Goal: Participate in discussion: Engage in conversation with other users on a specific topic

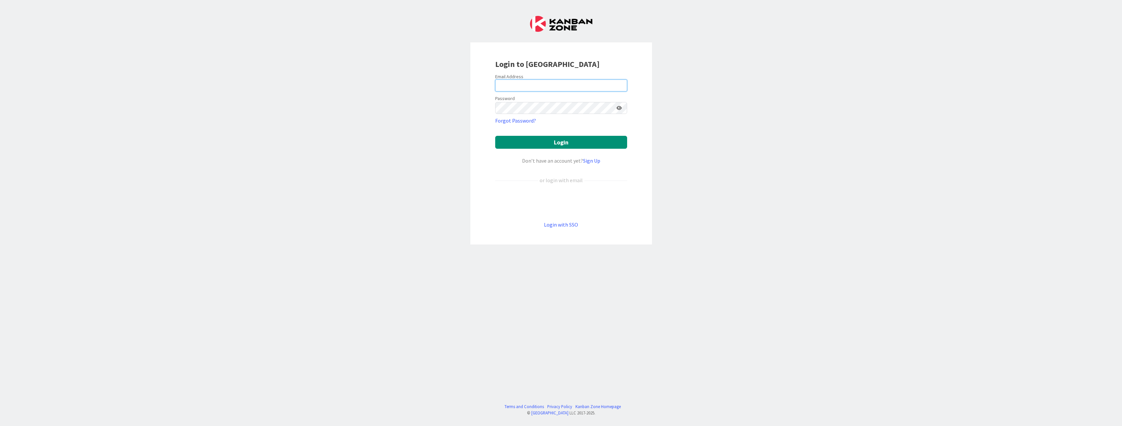
click at [532, 88] on input "email" at bounding box center [561, 86] width 132 height 12
type input "[PERSON_NAME][EMAIL_ADDRESS][DOMAIN_NAME]"
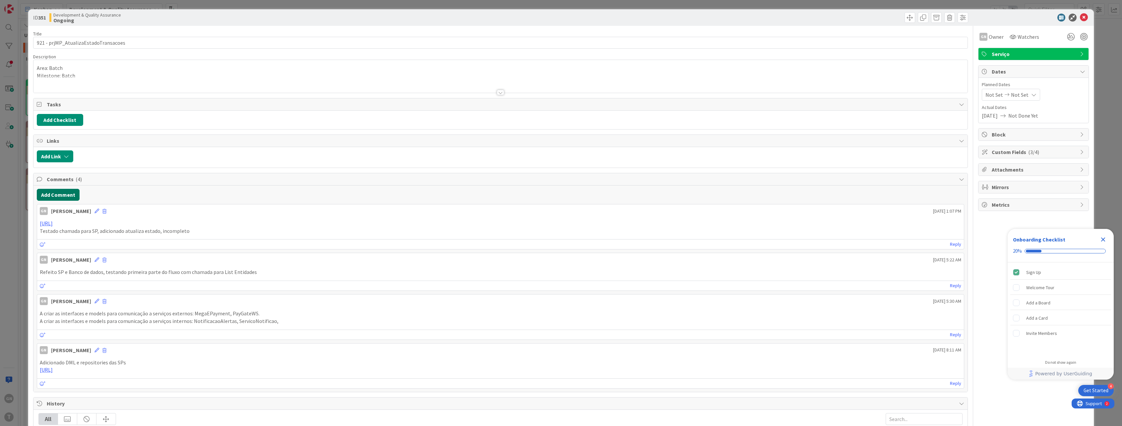
click at [61, 192] on button "Add Comment" at bounding box center [58, 195] width 43 height 12
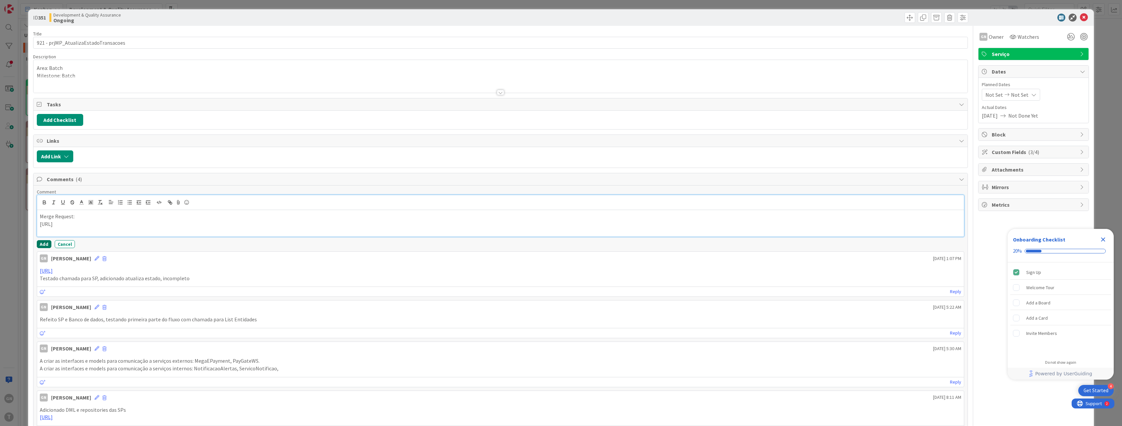
click at [43, 243] on button "Add" at bounding box center [44, 244] width 15 height 8
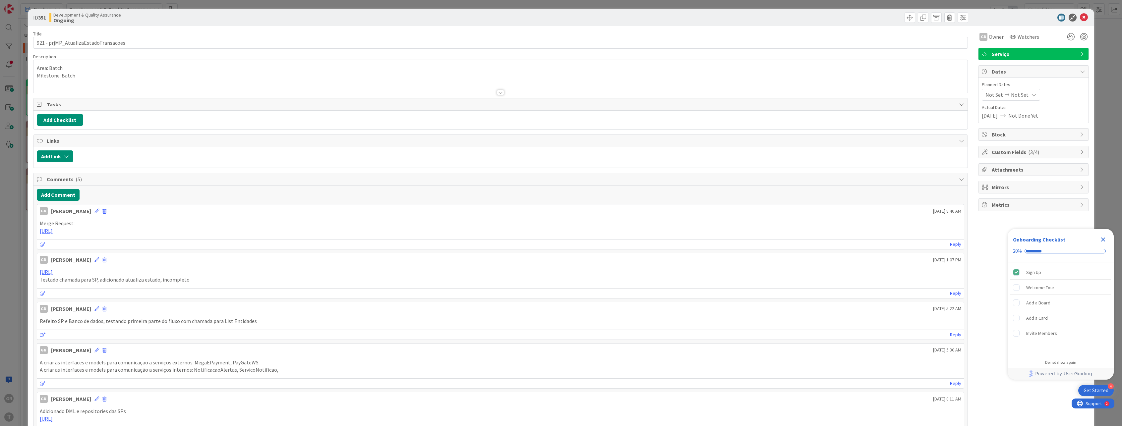
click at [15, 292] on div "ID 351 Development & Quality Assurance Ongoing Title 36 / 128 921 - prjMP_Atual…" at bounding box center [561, 213] width 1122 height 426
click at [10, 238] on div "ID 351 Development & Quality Assurance Ongoing Title 36 / 128 921 - prjMP_Atual…" at bounding box center [561, 213] width 1122 height 426
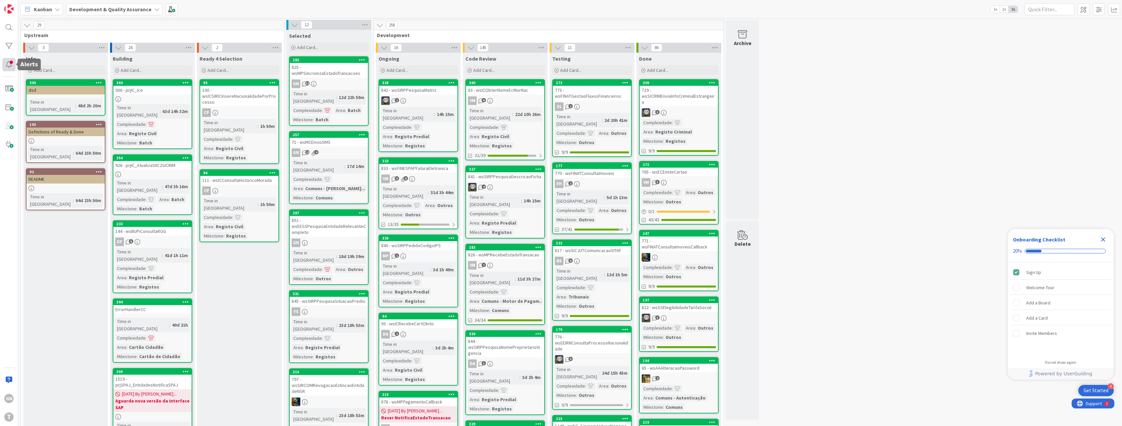
click at [8, 63] on div at bounding box center [8, 64] width 13 height 13
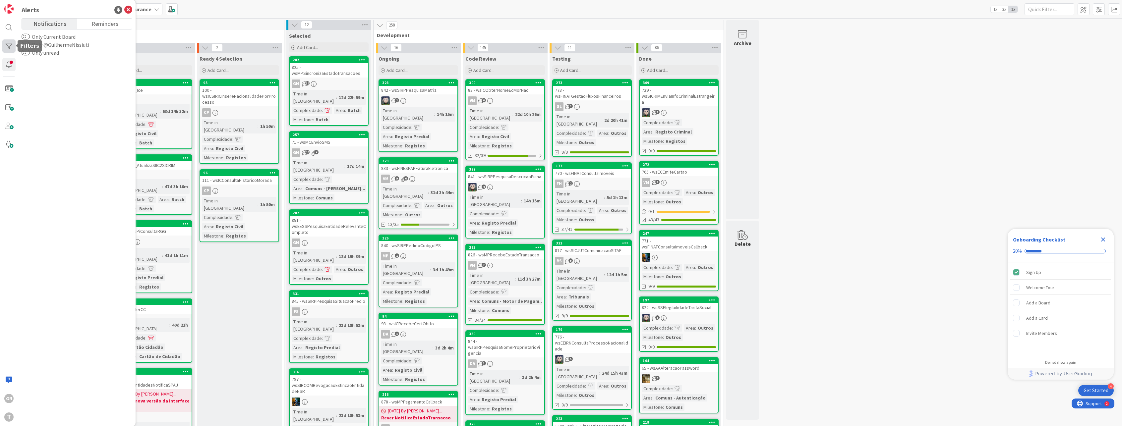
click at [10, 46] on div at bounding box center [8, 45] width 13 height 13
click at [50, 80] on div "Owner" at bounding box center [76, 80] width 117 height 8
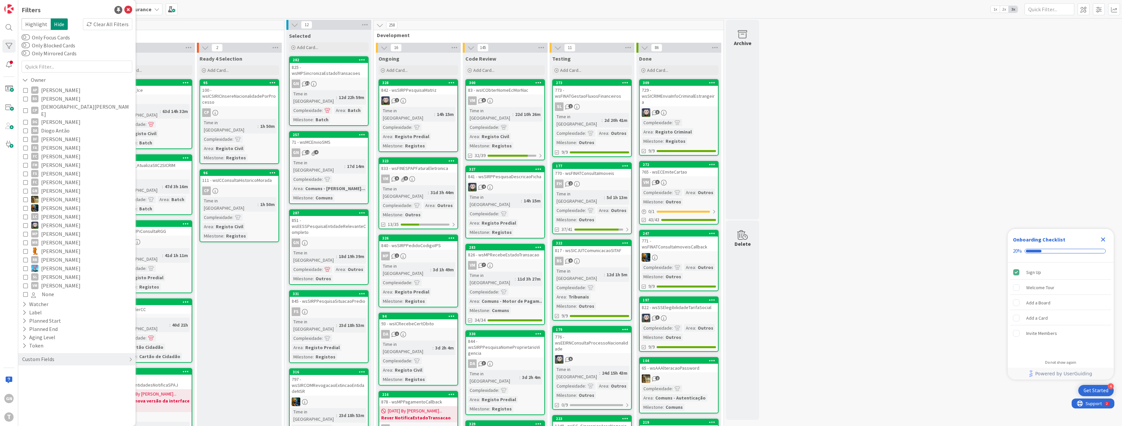
click at [25, 189] on icon at bounding box center [25, 191] width 5 height 5
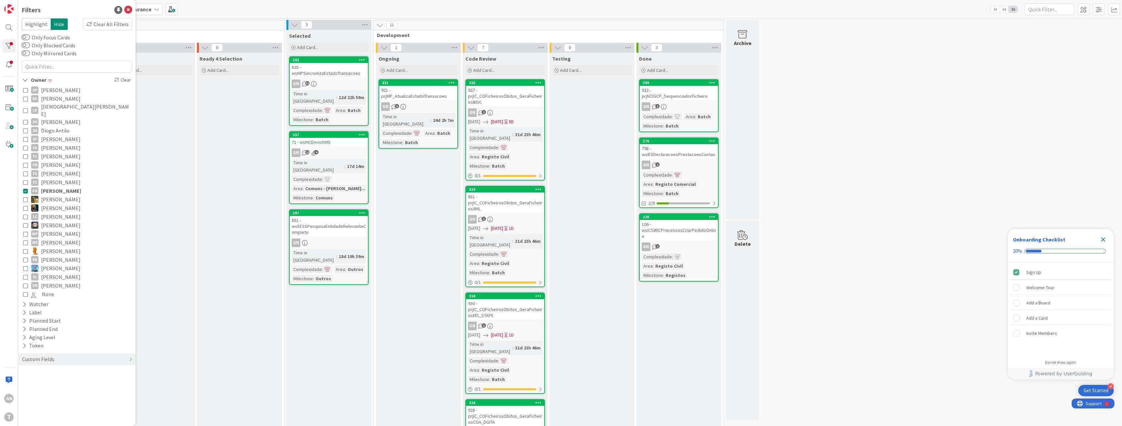
click at [425, 272] on div "Ongoing Add Card... 351 921 - prjMP_AtualizaEstadoTransacoes GN 5 Time in [GEOG…" at bounding box center [418, 412] width 85 height 719
